Goal: Task Accomplishment & Management: Manage account settings

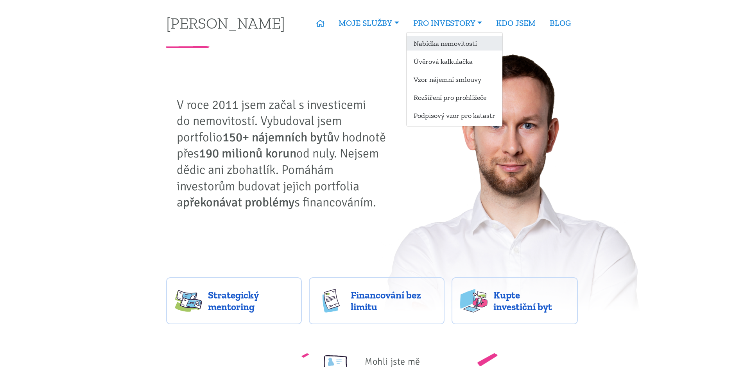
click at [440, 44] on link "Nabídka nemovitostí" at bounding box center [455, 43] width 96 height 14
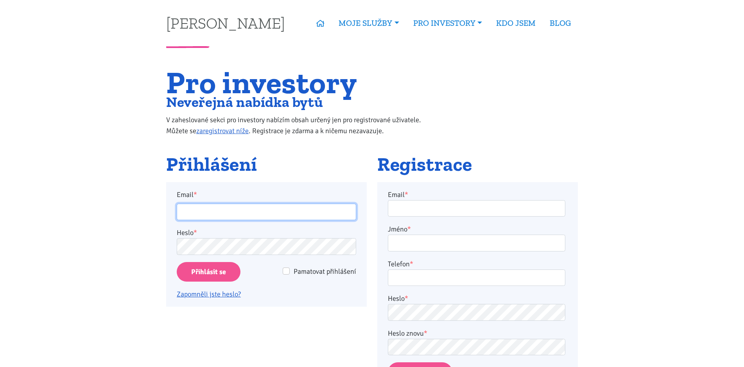
click at [239, 210] on input "Email *" at bounding box center [267, 211] width 180 height 17
type input "[EMAIL_ADDRESS][DOMAIN_NAME]"
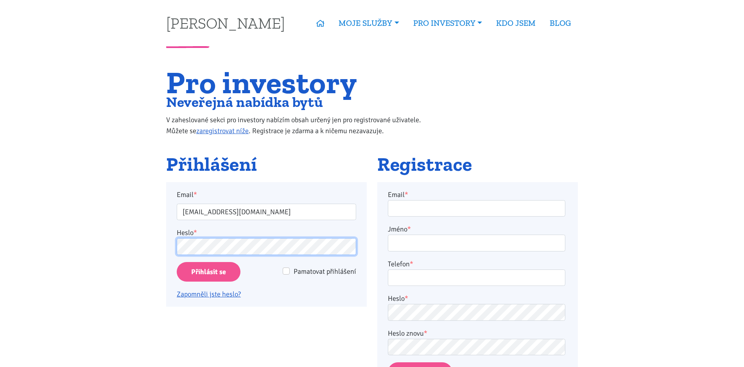
click at [177, 262] on input "Přihlásit se" at bounding box center [209, 272] width 64 height 20
